Goal: Task Accomplishment & Management: Manage account settings

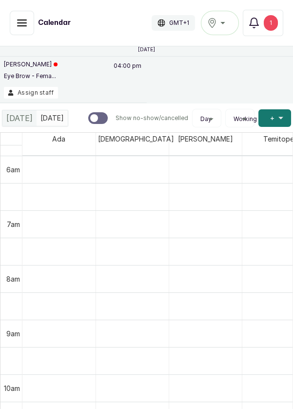
scroll to position [100, 0]
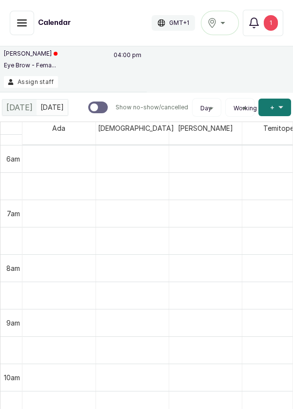
click at [37, 85] on button "Assign staff" at bounding box center [31, 82] width 54 height 12
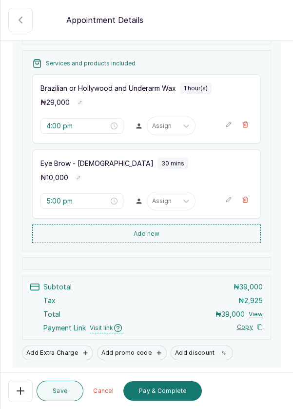
scroll to position [157, 0]
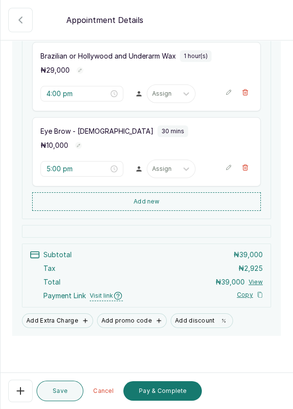
click at [18, 390] on icon "button" at bounding box center [20, 390] width 7 height 7
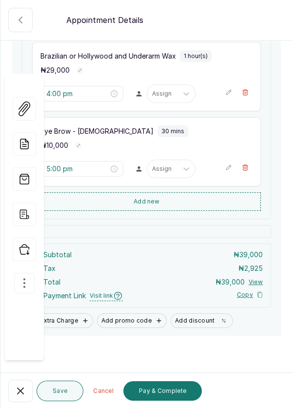
click at [27, 277] on icon "button" at bounding box center [25, 283] width 12 height 12
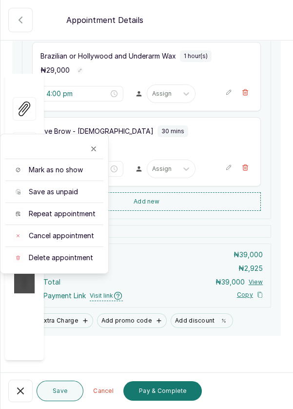
click at [78, 231] on span "Cancel appointment" at bounding box center [61, 236] width 65 height 10
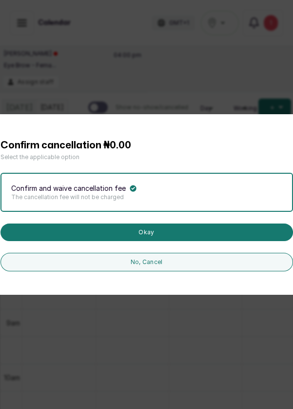
click at [192, 241] on button "Okay" at bounding box center [146, 232] width 293 height 18
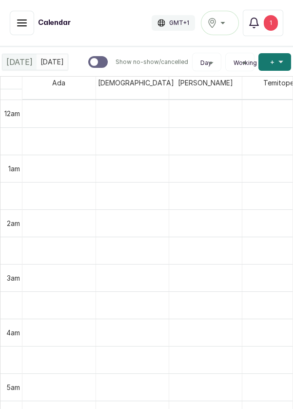
scroll to position [0, 0]
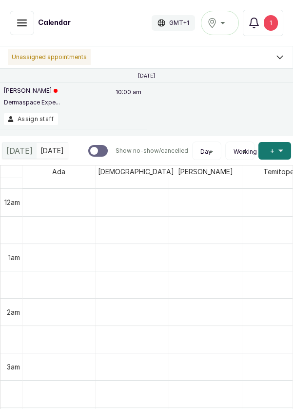
click at [35, 116] on button "Assign staff" at bounding box center [31, 119] width 54 height 12
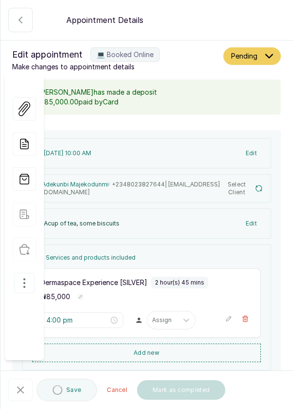
type input "10:00 am"
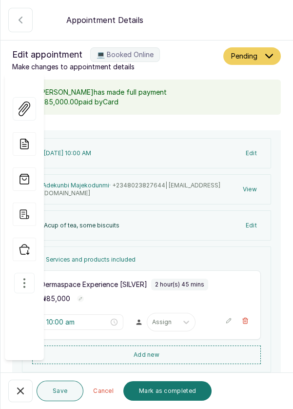
click at [17, 390] on icon "button" at bounding box center [21, 391] width 12 height 12
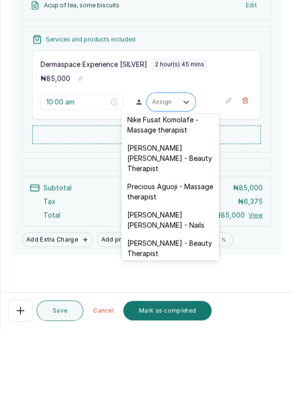
scroll to position [386, 0]
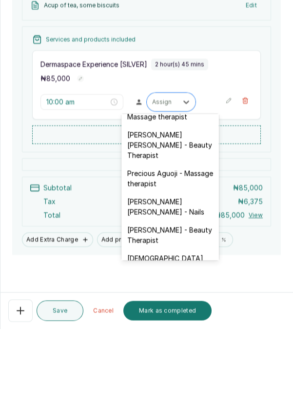
click at [179, 273] on div "[PERSON_NAME] [PERSON_NAME] - Nails" at bounding box center [170, 287] width 98 height 28
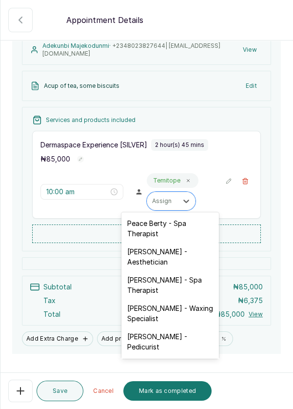
click at [146, 232] on div "Peace Berty - Spa Therapist" at bounding box center [170, 228] width 98 height 28
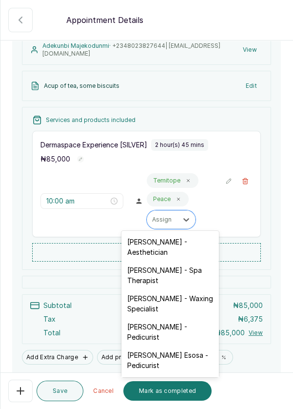
scroll to position [176, 0]
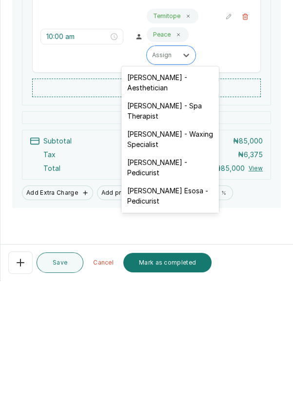
click at [293, 193] on section "Back Appointment Details Edit appointment 💻 Booked Online Make changes to appoi…" at bounding box center [146, 204] width 293 height 409
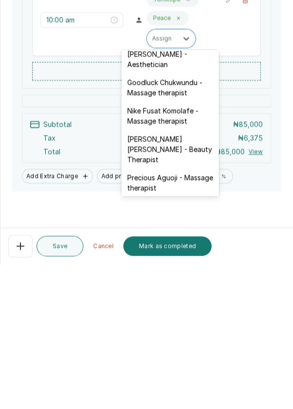
scroll to position [301, 0]
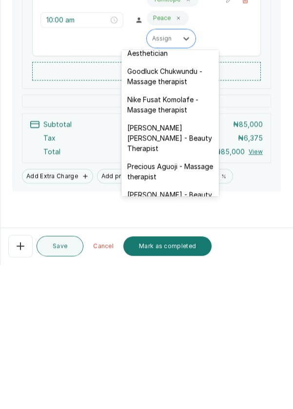
click at [182, 238] on div "Nike Fusat Komolafe - Massage therapist" at bounding box center [170, 249] width 98 height 28
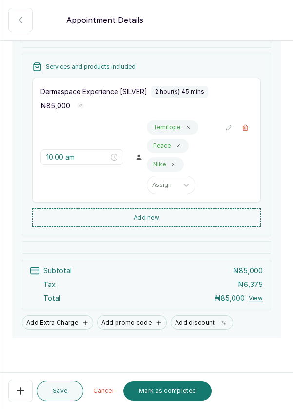
scroll to position [194, 0]
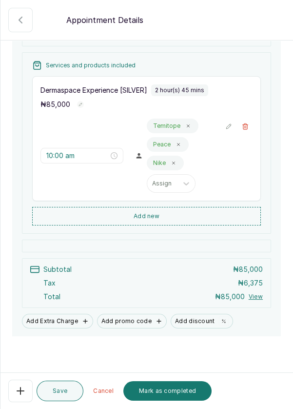
click at [61, 393] on button "Save" at bounding box center [60, 390] width 47 height 20
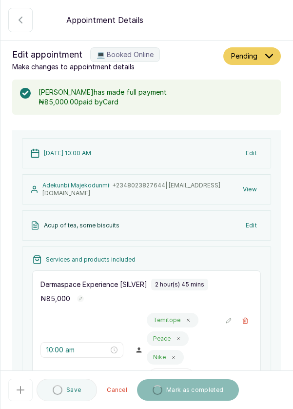
scroll to position [0, 0]
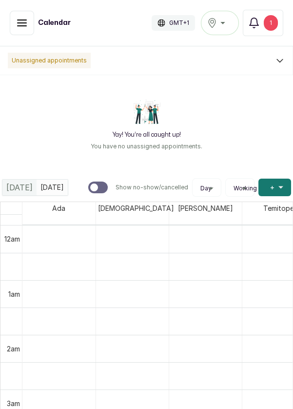
click at [256, 31] on button "Notifications 1" at bounding box center [263, 23] width 40 height 26
click at [17, 28] on icon "button" at bounding box center [22, 23] width 12 height 12
